Goal: Navigation & Orientation: Find specific page/section

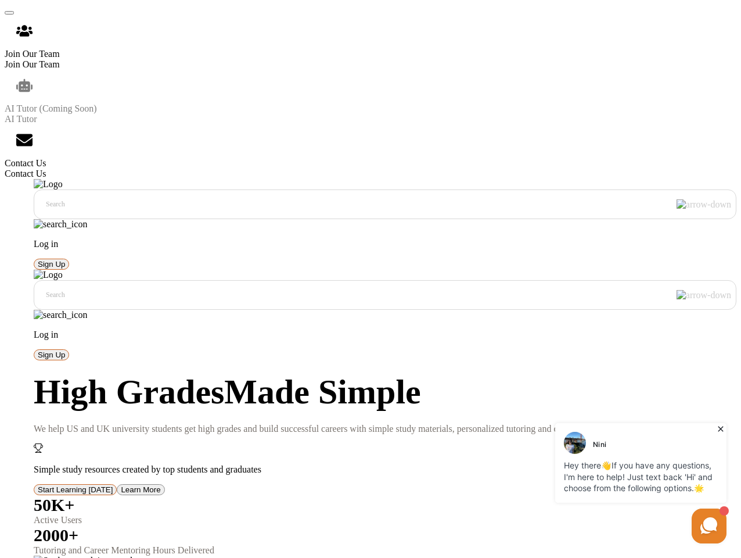
click at [371, 423] on p "We help US and UK university students get high grades and build successful care…" at bounding box center [385, 428] width 703 height 10
click at [9, 13] on span at bounding box center [9, 13] width 0 height 0
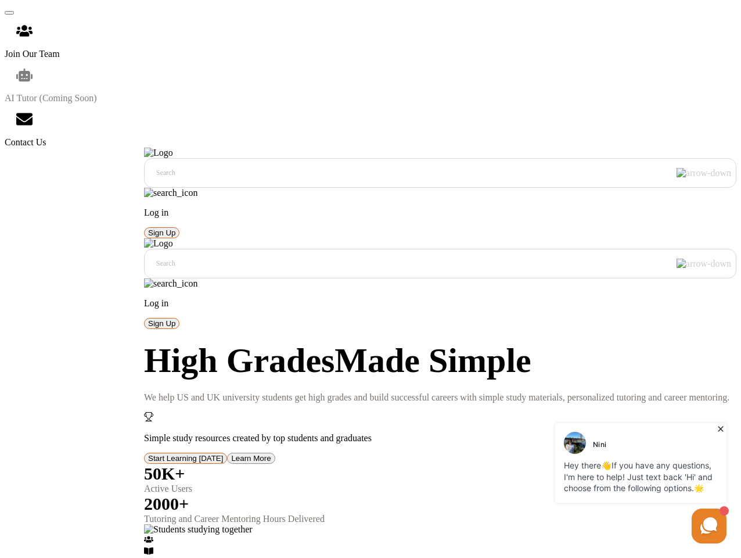
click at [19, 37] on icon "Join Our Team" at bounding box center [24, 31] width 16 height 12
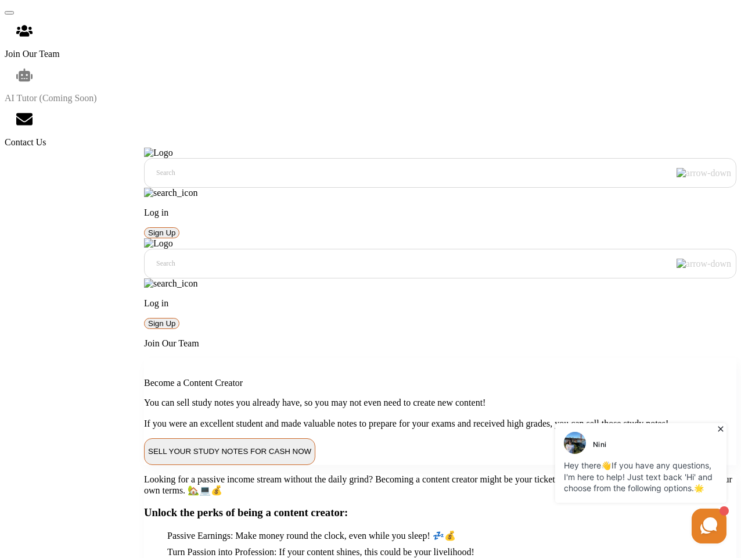
click at [19, 81] on icon "AI Tutor (Coming Soon)" at bounding box center [24, 75] width 16 height 13
click at [19, 113] on icon "Contact Us" at bounding box center [24, 119] width 16 height 12
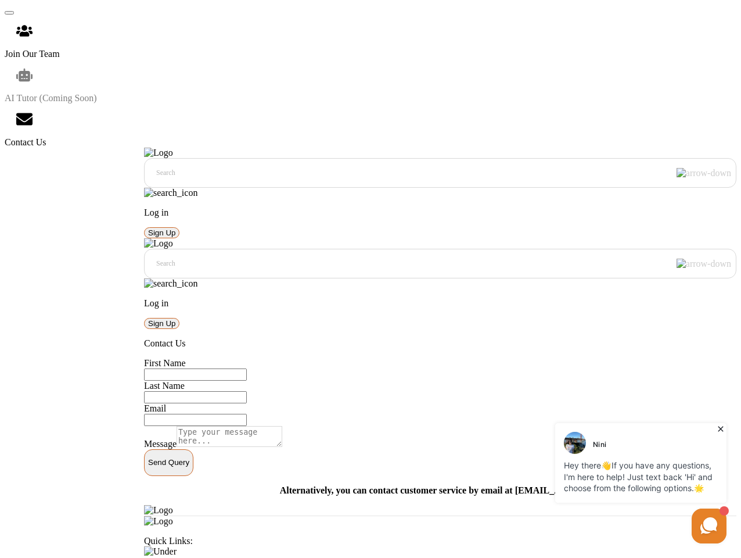
click at [155, 148] on div "Search Log in Sign Up Search Log in Sign Up" at bounding box center [440, 238] width 593 height 181
click at [581, 298] on p "Log in" at bounding box center [440, 303] width 593 height 10
